Goal: Use online tool/utility: Utilize a website feature to perform a specific function

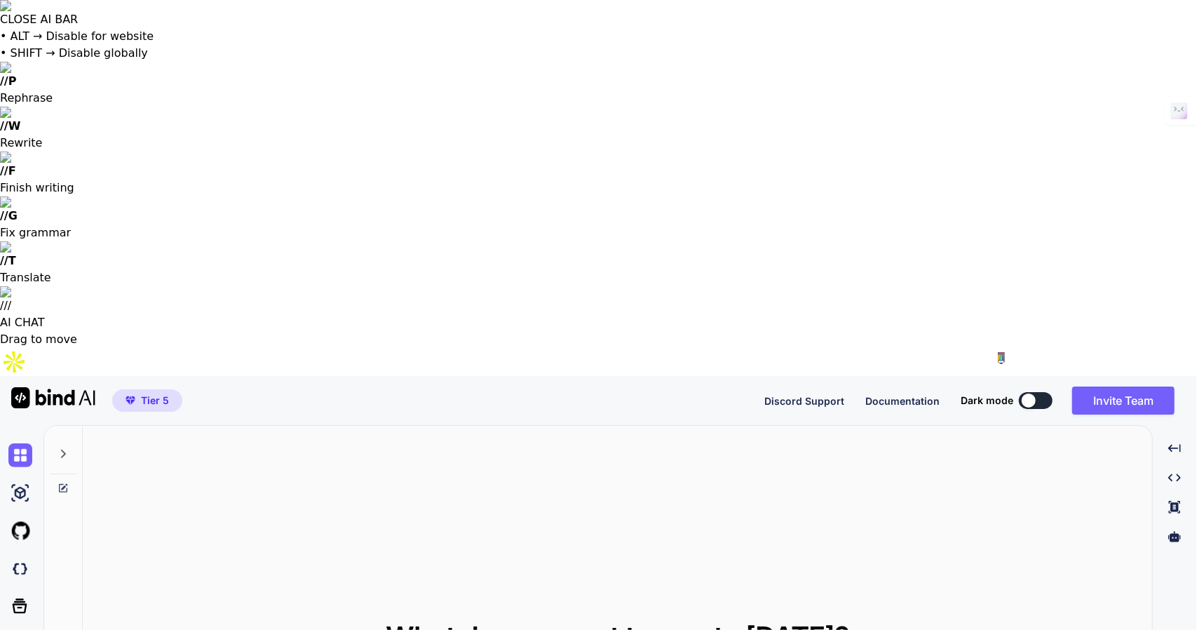
click at [62, 448] on icon at bounding box center [62, 453] width 11 height 11
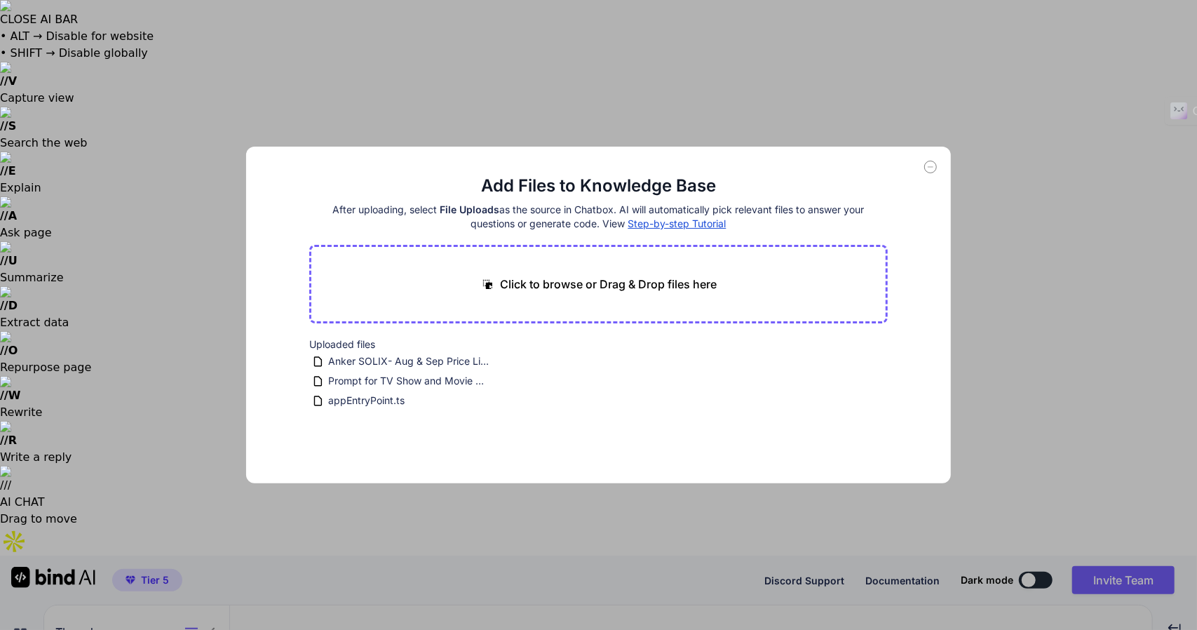
click at [17, 191] on div "Add Files to Knowledge Base After uploading, select File Uploads as the source …" at bounding box center [598, 315] width 1197 height 630
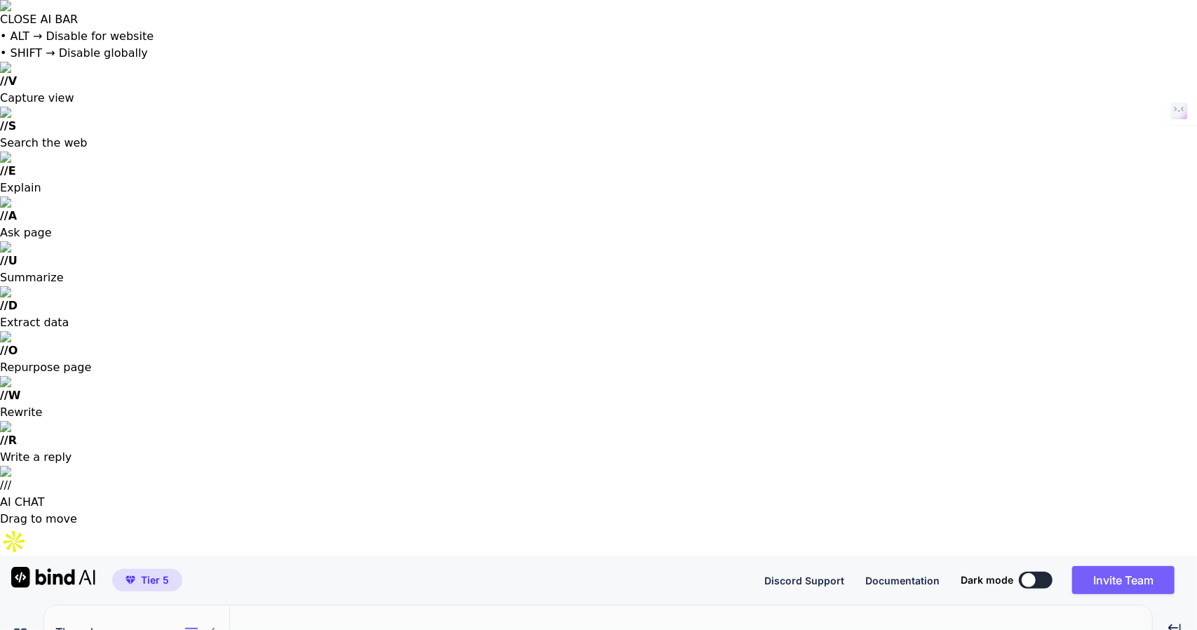
type textarea "x"
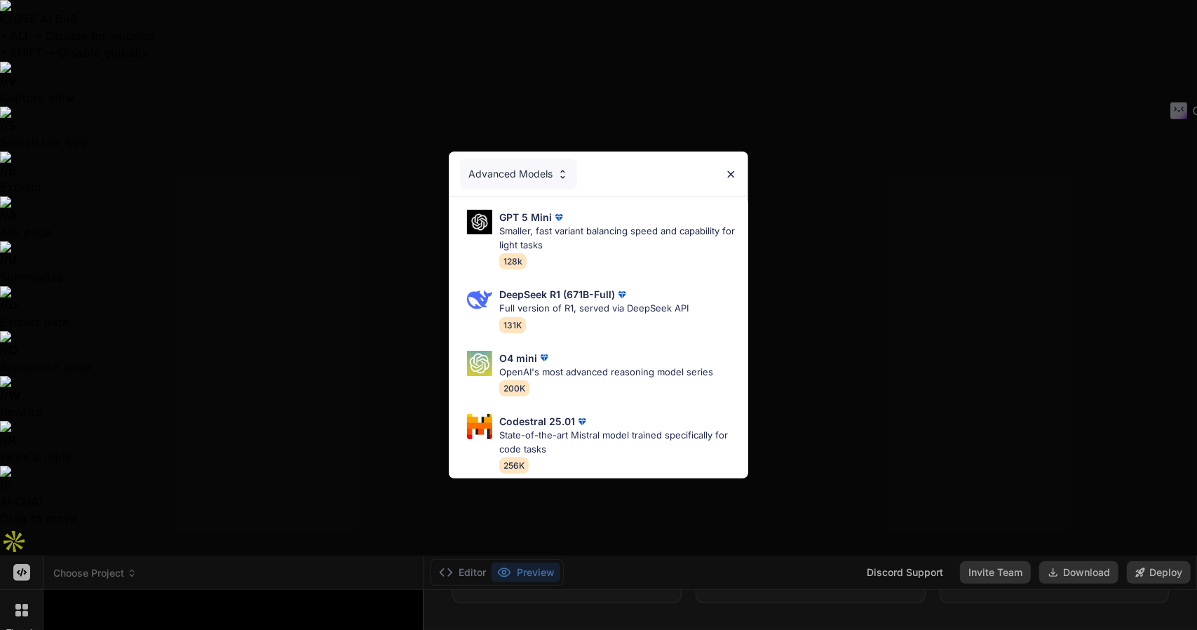
click at [184, 569] on div "Advanced Models GPT 5 Mini Smaller, fast variant balancing speed and capability…" at bounding box center [598, 315] width 1197 height 630
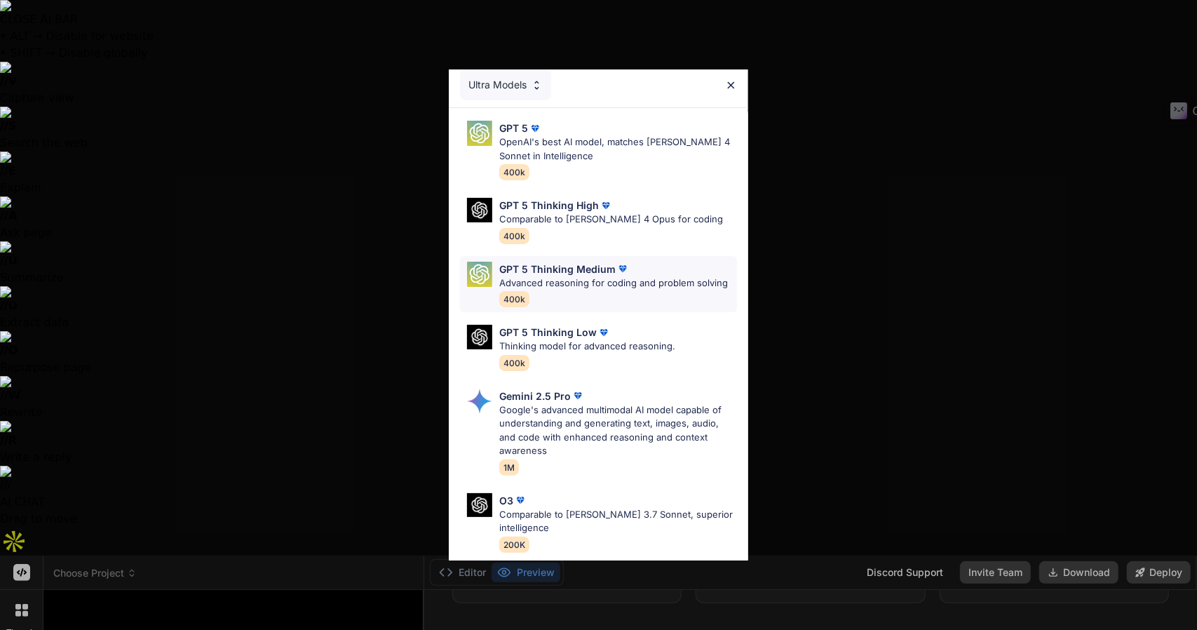
scroll to position [0, 0]
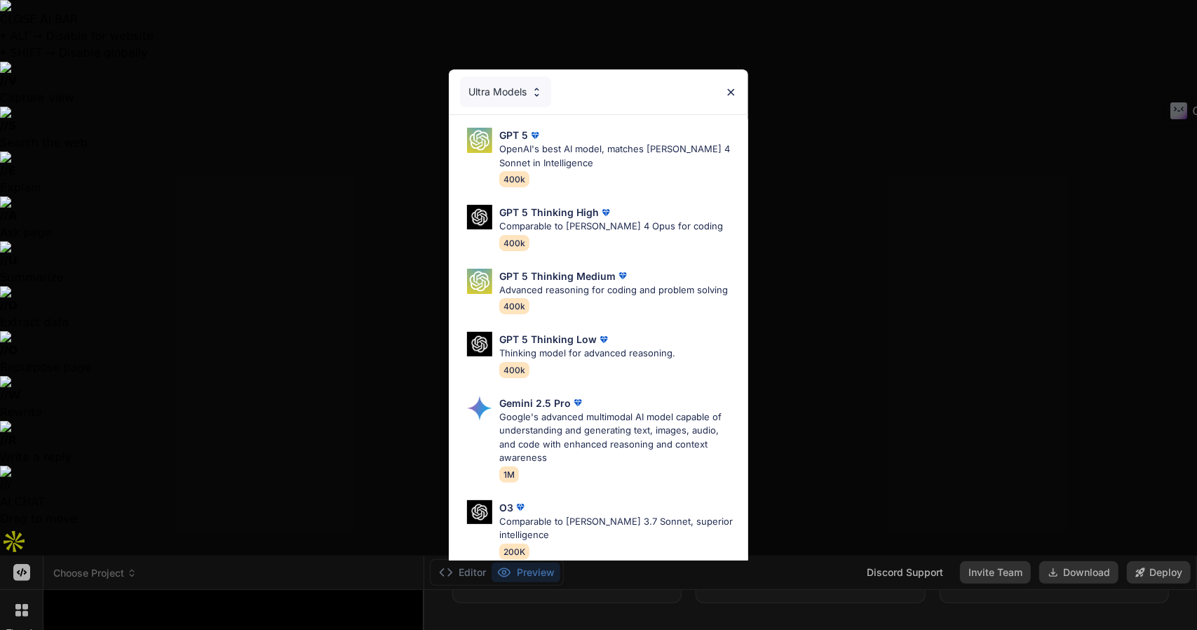
click at [731, 90] on img at bounding box center [731, 92] width 12 height 12
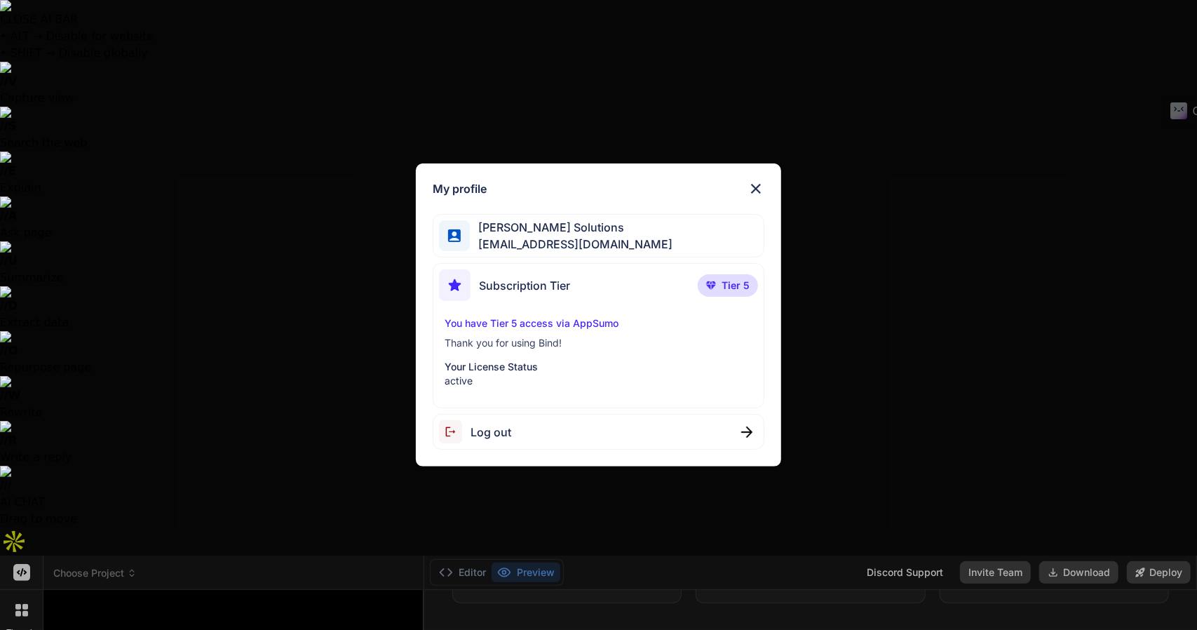
click at [759, 190] on img at bounding box center [755, 188] width 17 height 17
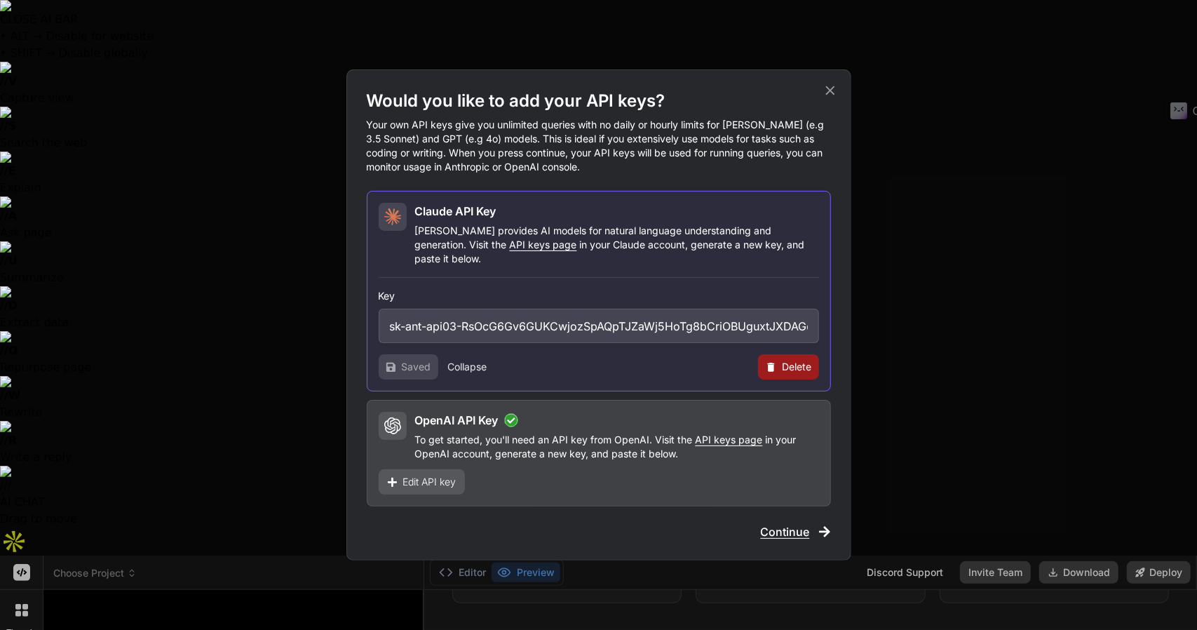
click at [722, 433] on span "API keys page" at bounding box center [728, 439] width 67 height 12
type textarea "x"
